Goal: Transaction & Acquisition: Purchase product/service

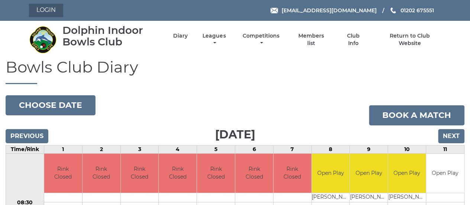
click at [49, 8] on link "Login" at bounding box center [46, 10] width 34 height 13
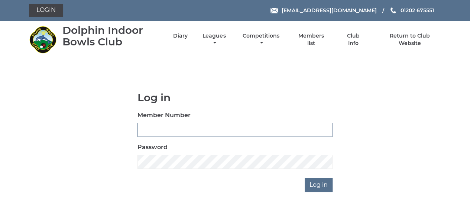
click at [166, 128] on input "Member Number" at bounding box center [234, 129] width 195 height 14
type input "3011"
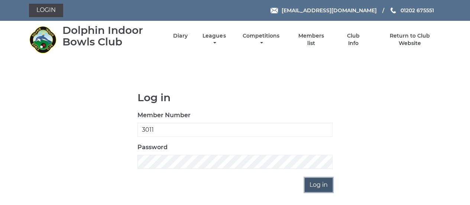
click at [320, 184] on input "Log in" at bounding box center [318, 184] width 28 height 14
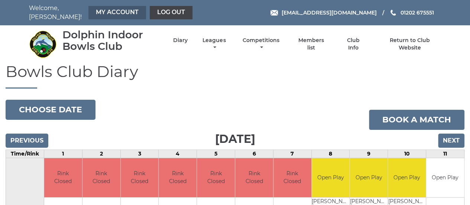
click at [112, 8] on link "My Account" at bounding box center [117, 12] width 58 height 13
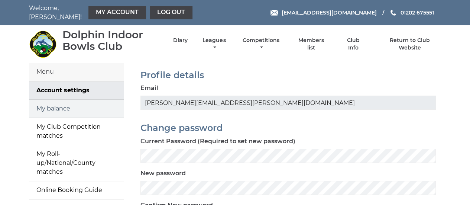
click at [68, 102] on link "My balance" at bounding box center [76, 108] width 95 height 18
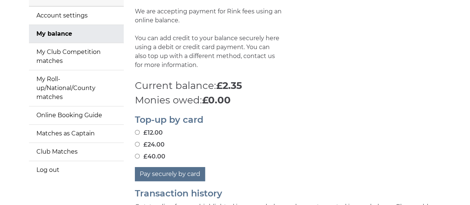
scroll to position [111, 0]
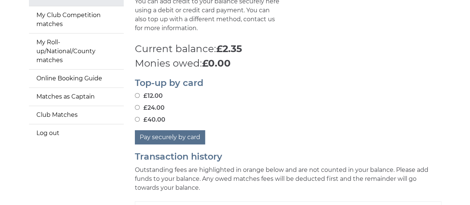
click at [137, 105] on input "£24.00" at bounding box center [137, 107] width 5 height 5
radio input "true"
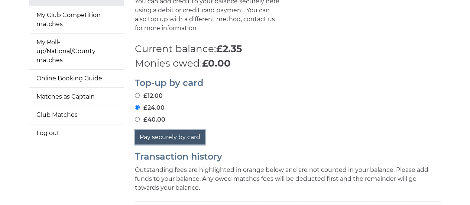
click at [180, 133] on button "Pay securely by card" at bounding box center [170, 137] width 70 height 14
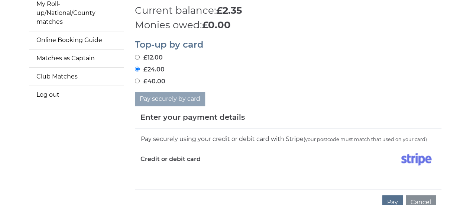
scroll to position [186, 0]
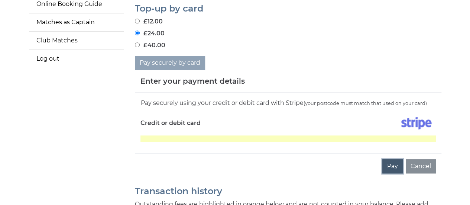
click at [390, 159] on button "Pay" at bounding box center [392, 166] width 20 height 14
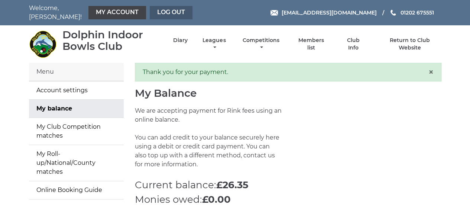
click at [172, 8] on link "Log out" at bounding box center [171, 12] width 43 height 13
